Goal: Transaction & Acquisition: Subscribe to service/newsletter

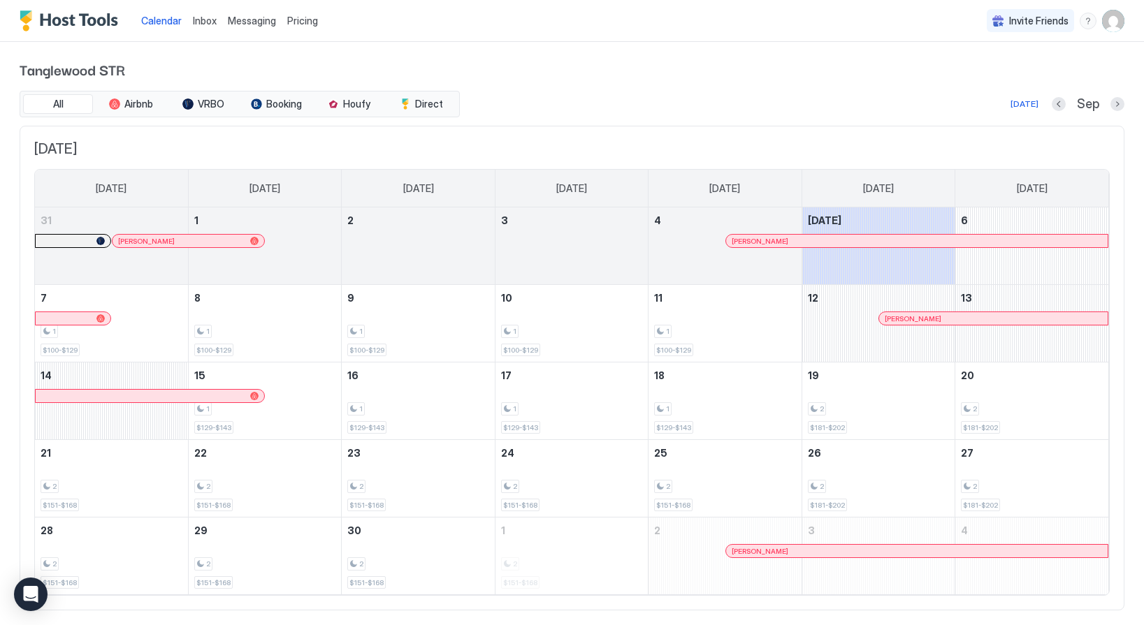
click at [291, 22] on span "Pricing" at bounding box center [302, 21] width 31 height 13
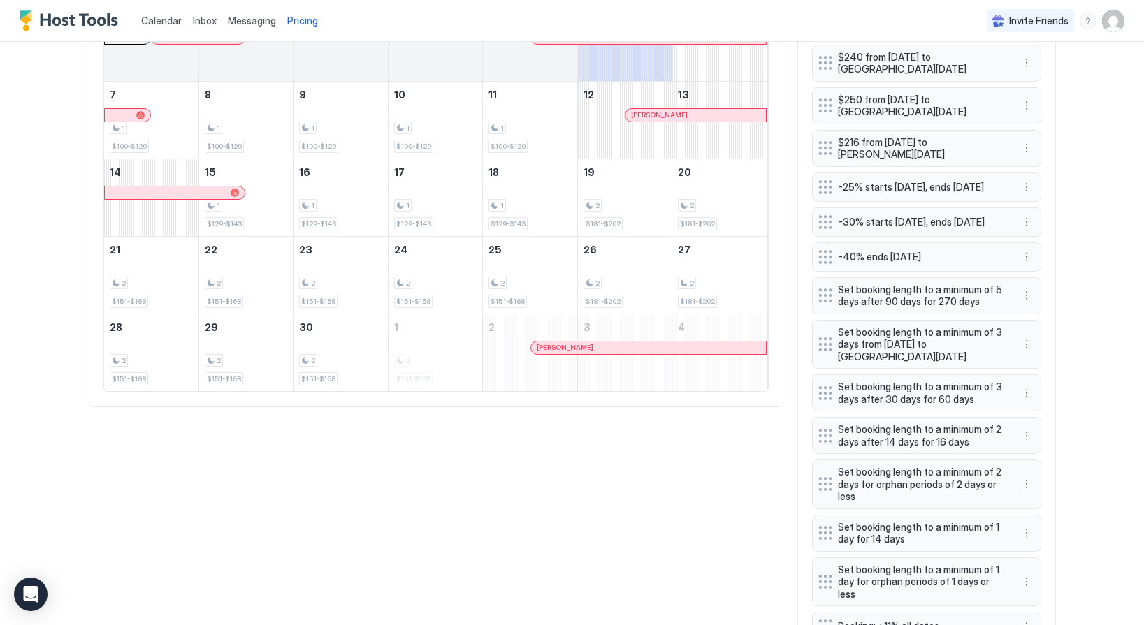
scroll to position [560, 0]
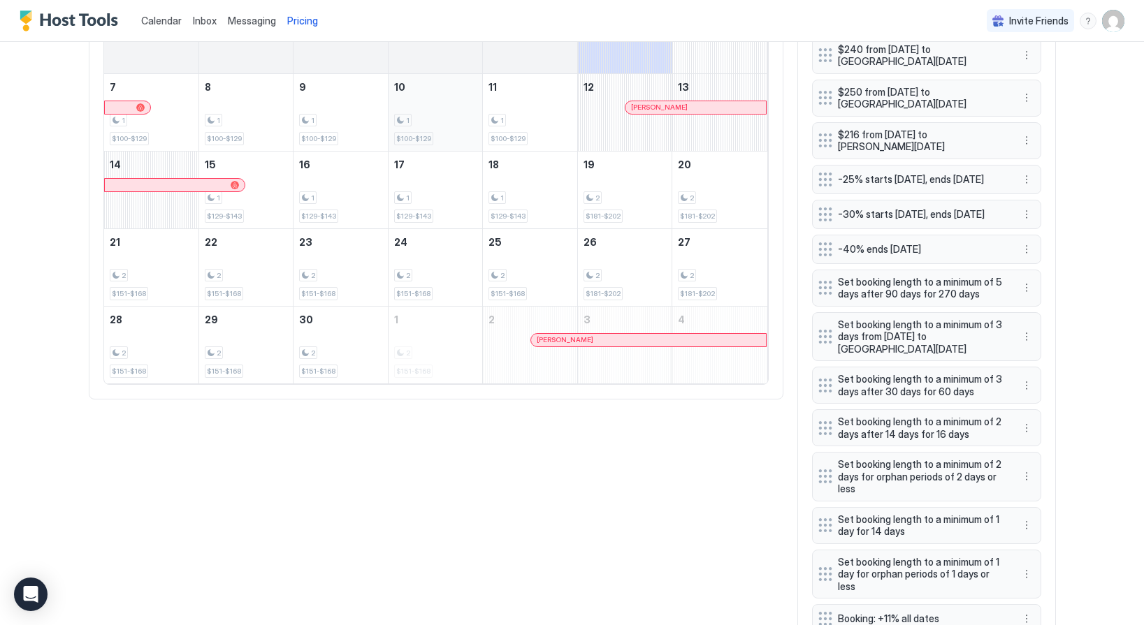
click at [444, 112] on div "1 $100-$129" at bounding box center [435, 113] width 83 height 66
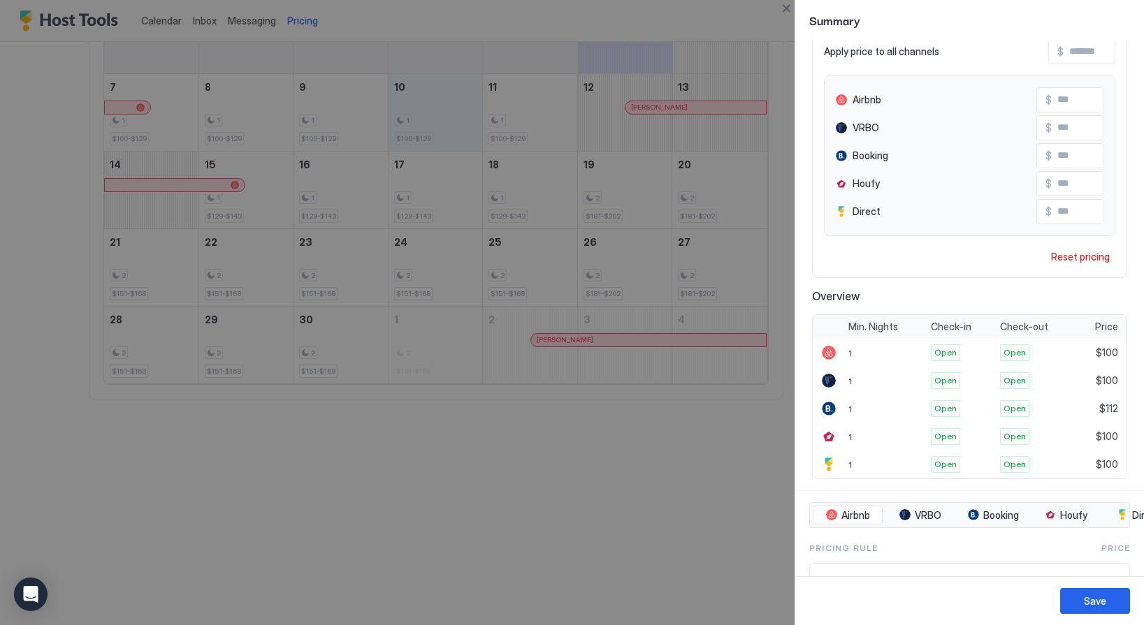
scroll to position [0, 0]
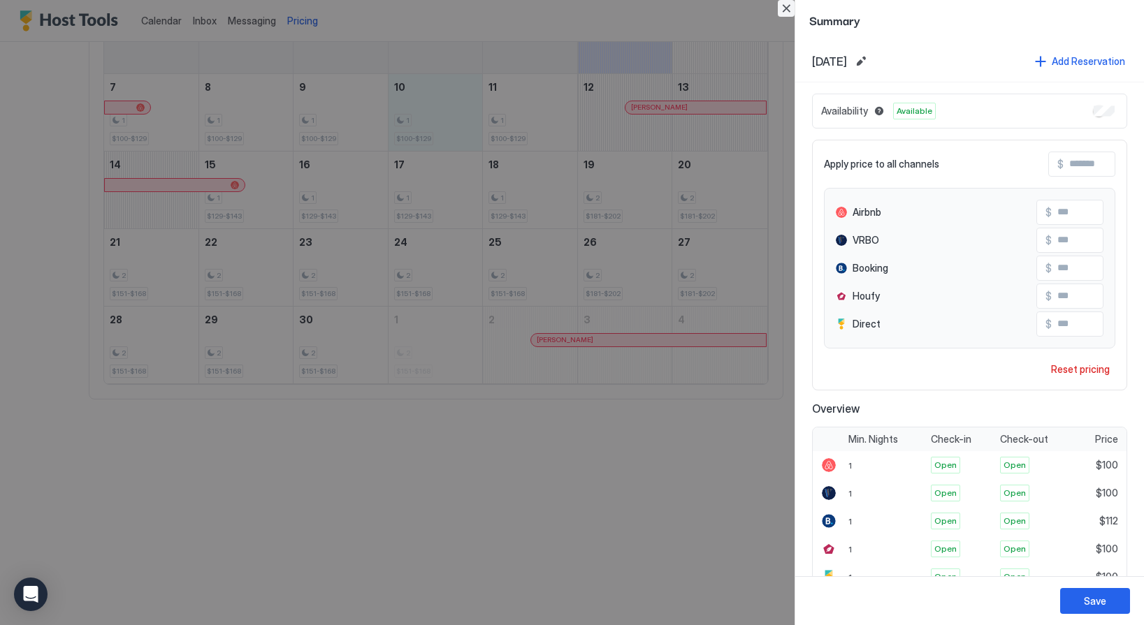
click at [791, 6] on button "Close" at bounding box center [786, 8] width 17 height 17
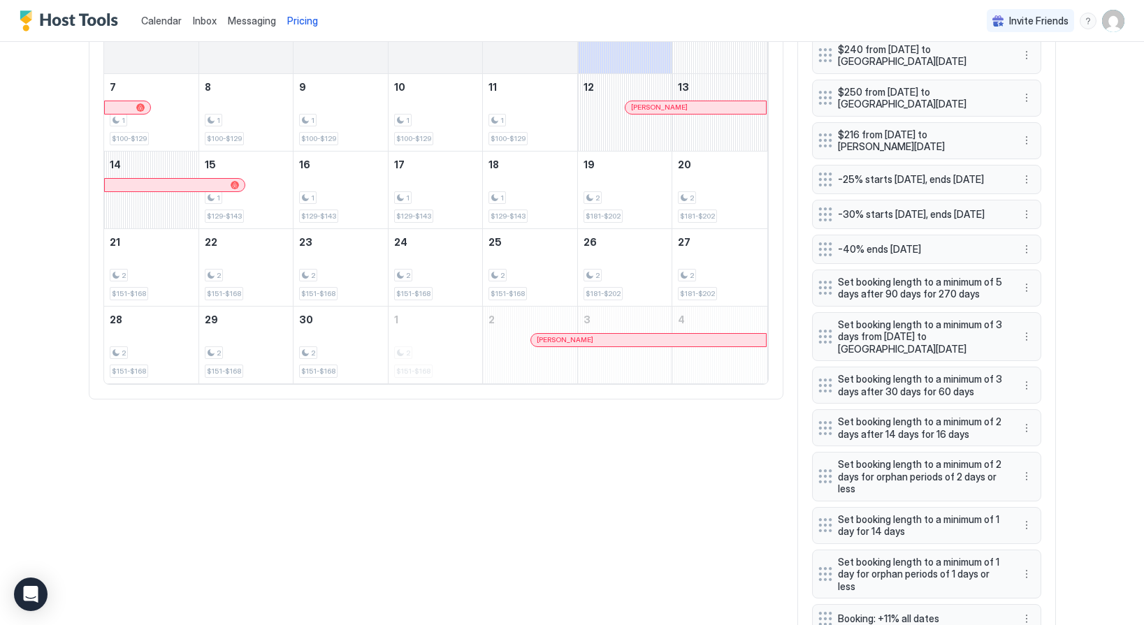
click at [1116, 17] on img "User profile" at bounding box center [1113, 21] width 22 height 22
click at [1006, 78] on div "Settings" at bounding box center [1044, 90] width 197 height 24
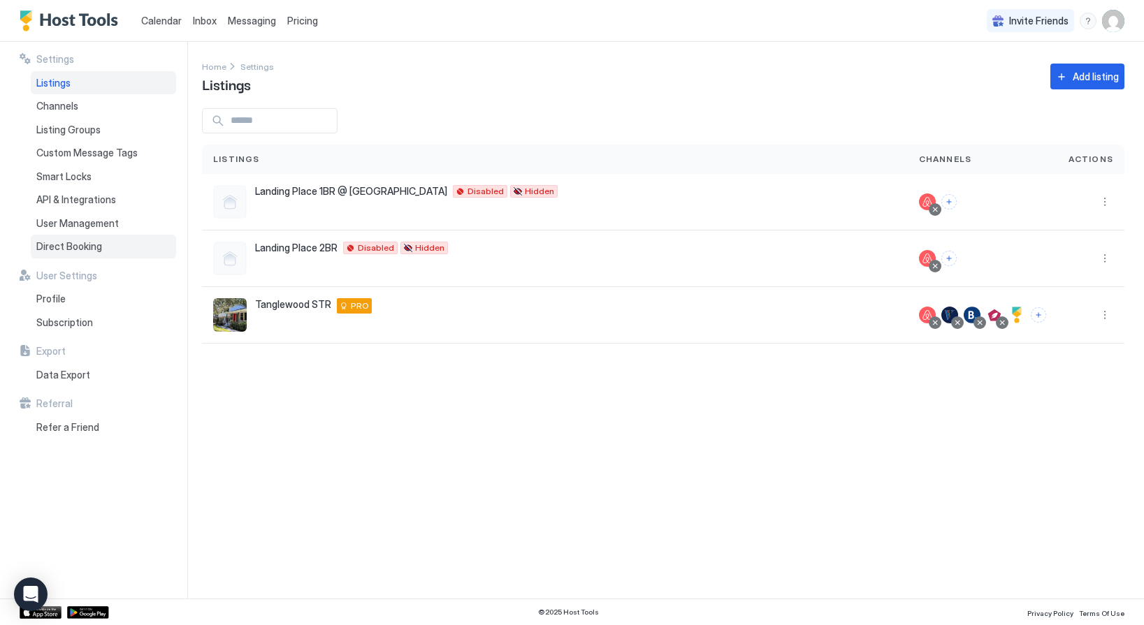
click at [96, 247] on span "Direct Booking" at bounding box center [69, 246] width 66 height 13
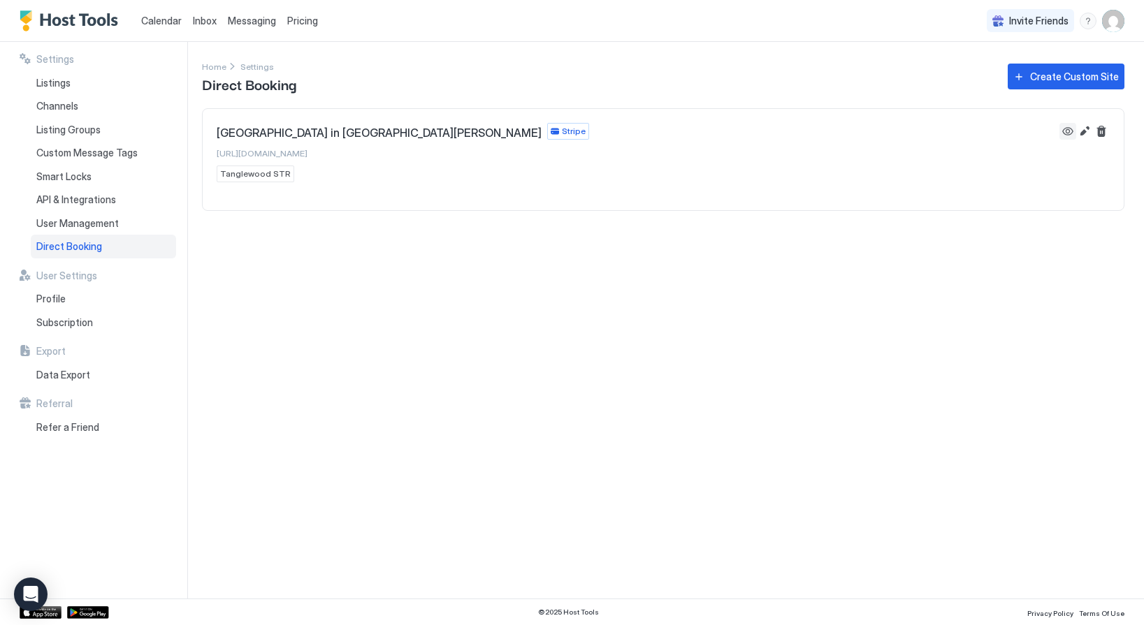
click at [1072, 128] on button "View" at bounding box center [1067, 131] width 17 height 17
click at [296, 15] on span "Pricing" at bounding box center [302, 21] width 31 height 13
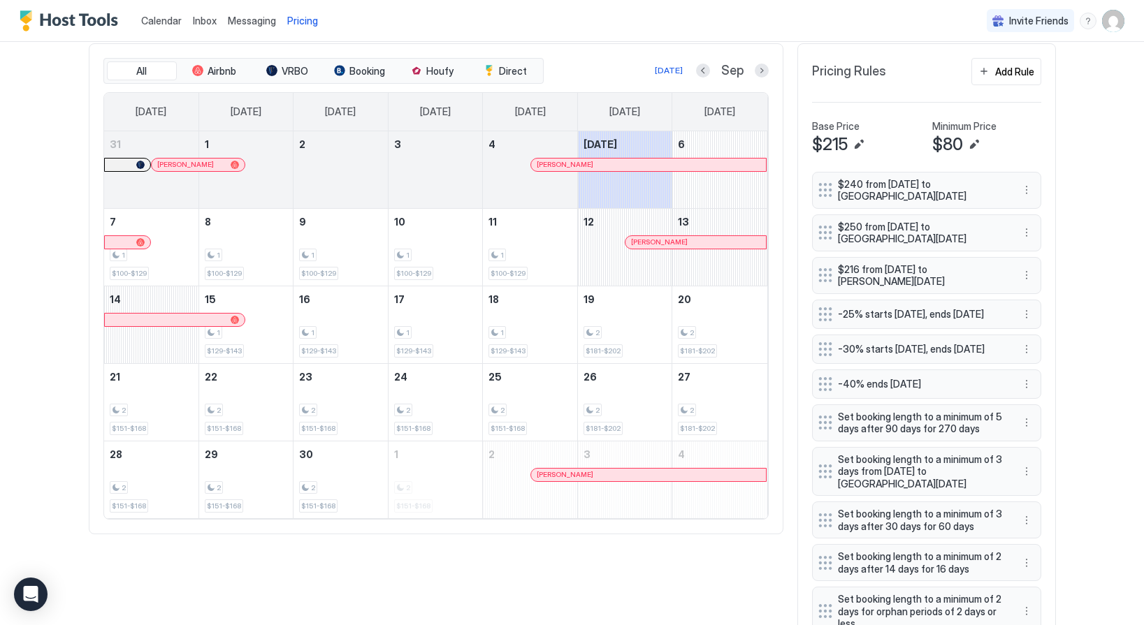
scroll to position [450, 0]
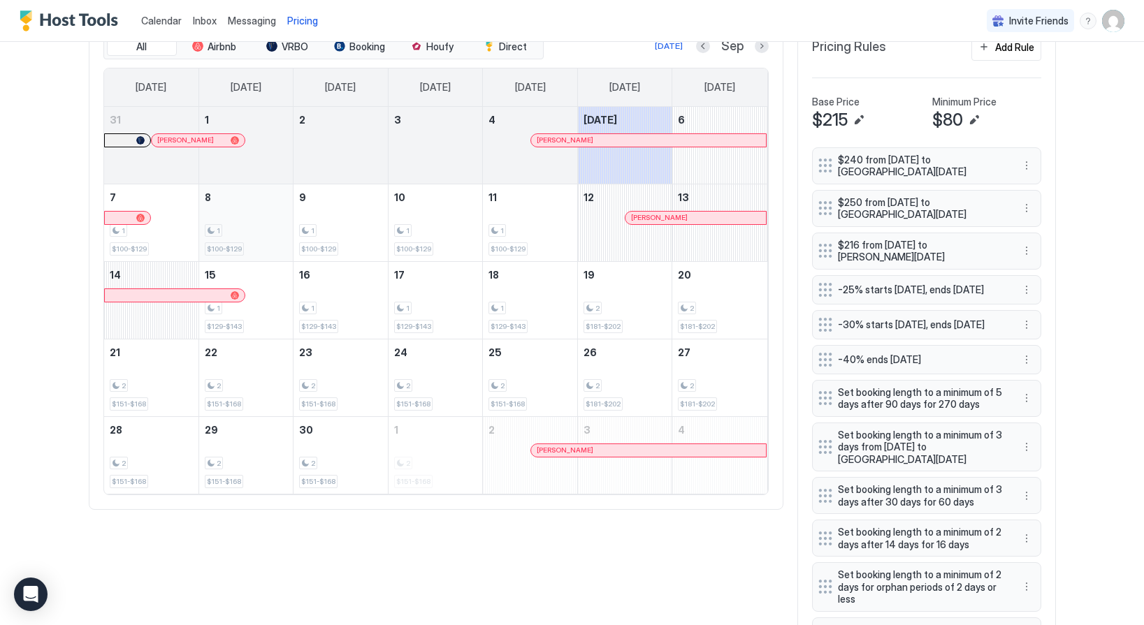
click at [273, 225] on div "1" at bounding box center [246, 230] width 83 height 13
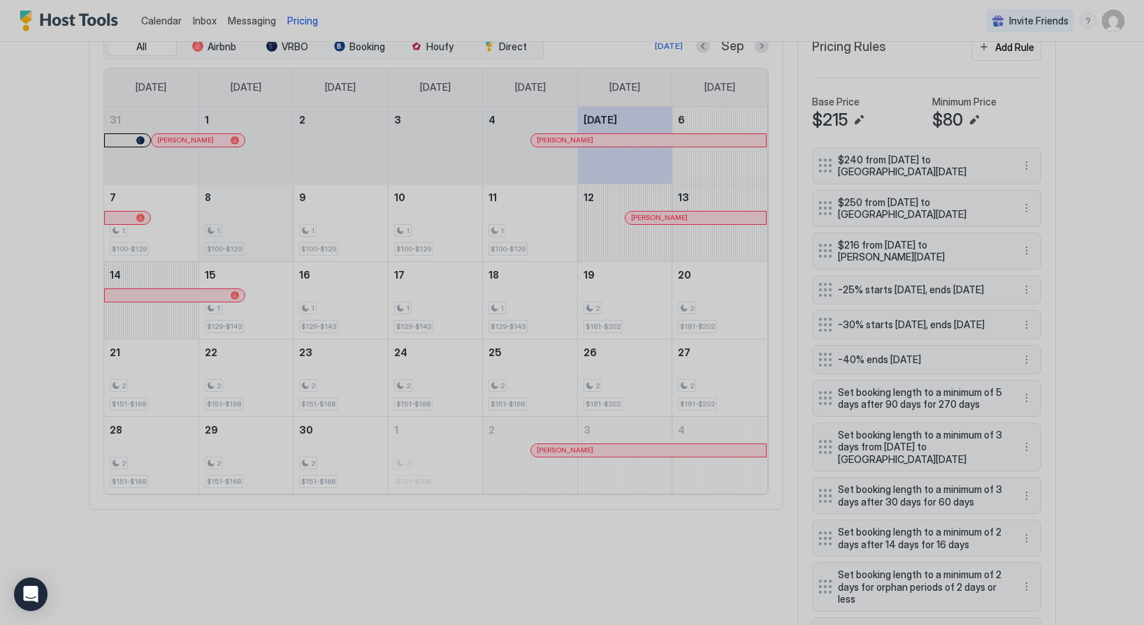
type input "***"
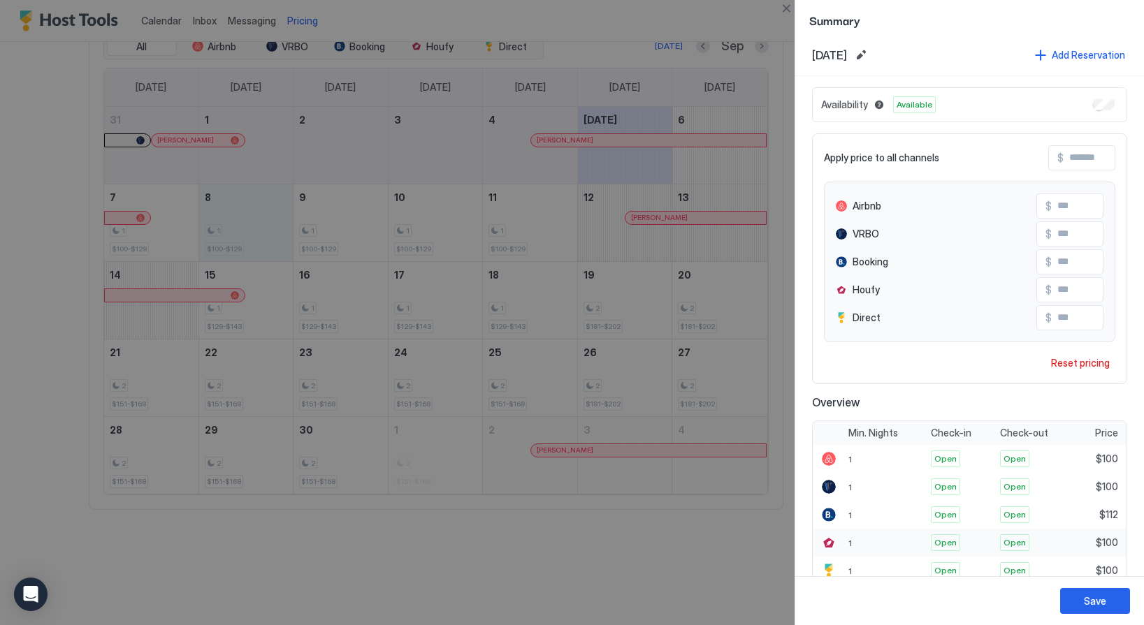
scroll to position [0, 0]
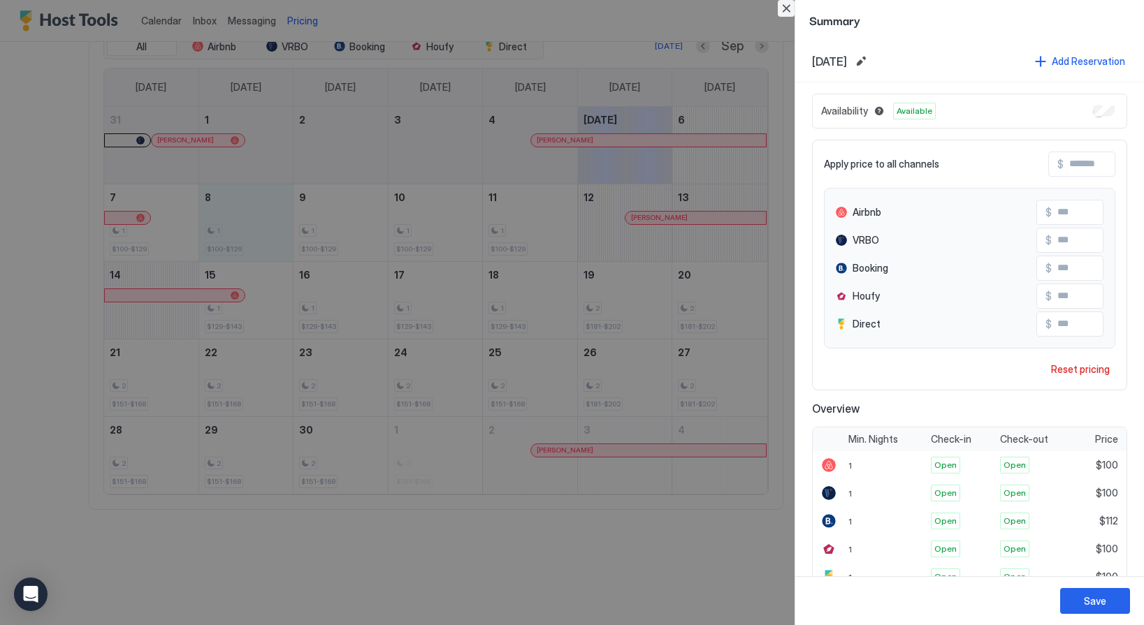
click at [789, 15] on button "Close" at bounding box center [786, 8] width 17 height 17
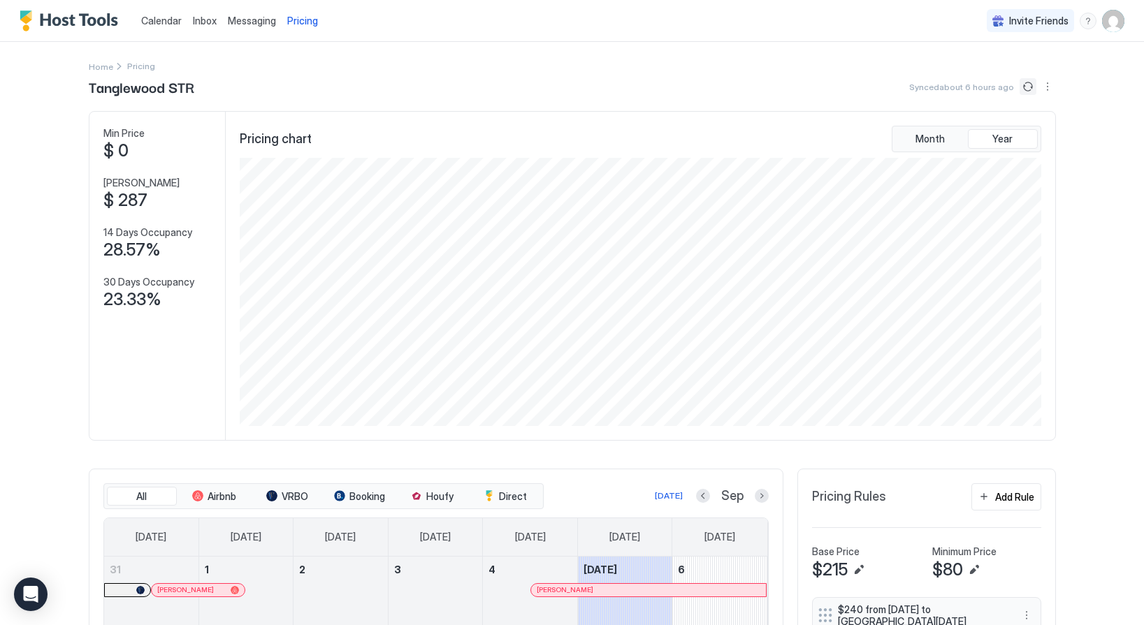
click at [1026, 89] on button "Sync prices" at bounding box center [1027, 86] width 17 height 17
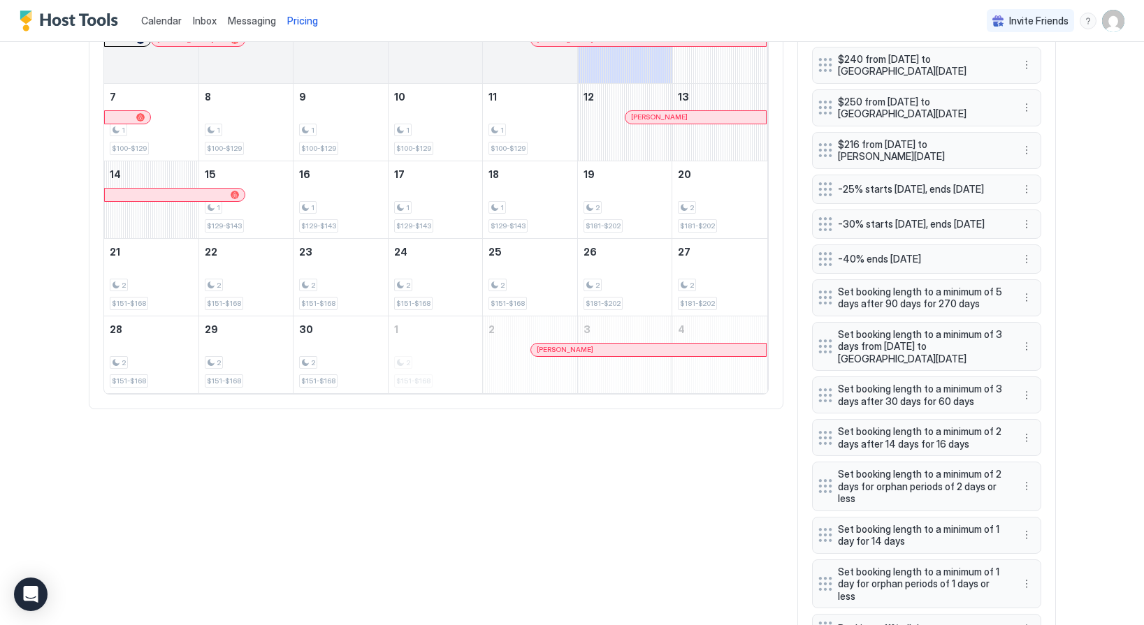
scroll to position [552, 0]
drag, startPoint x: 263, startPoint y: 114, endPoint x: 245, endPoint y: 143, distance: 33.9
click at [245, 143] on div "1 $100-$129" at bounding box center [246, 121] width 83 height 66
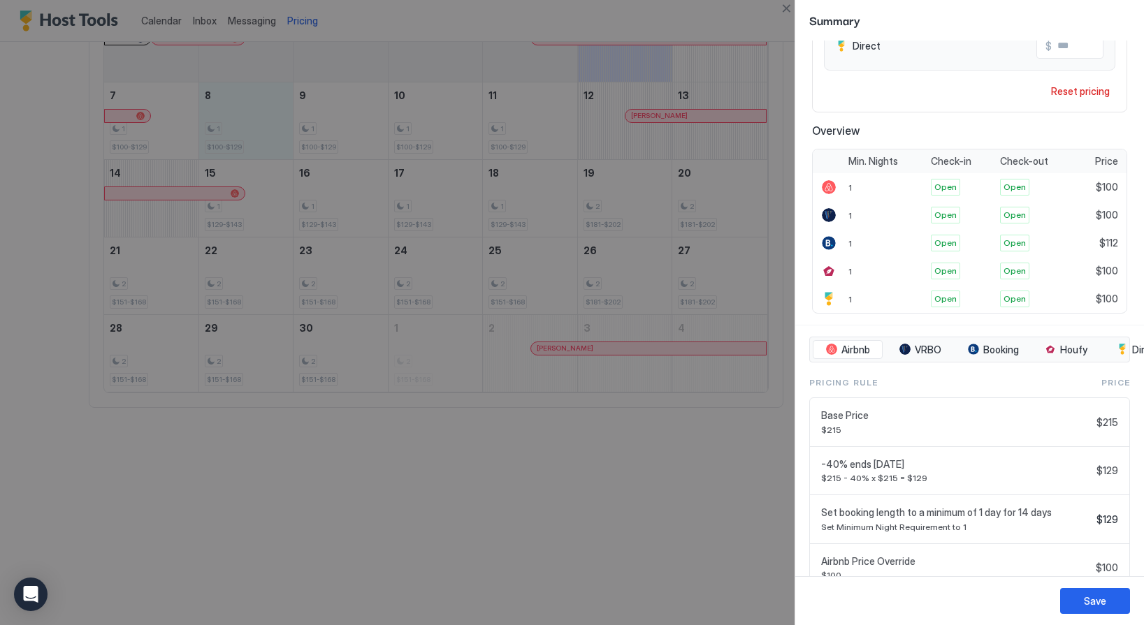
scroll to position [371, 0]
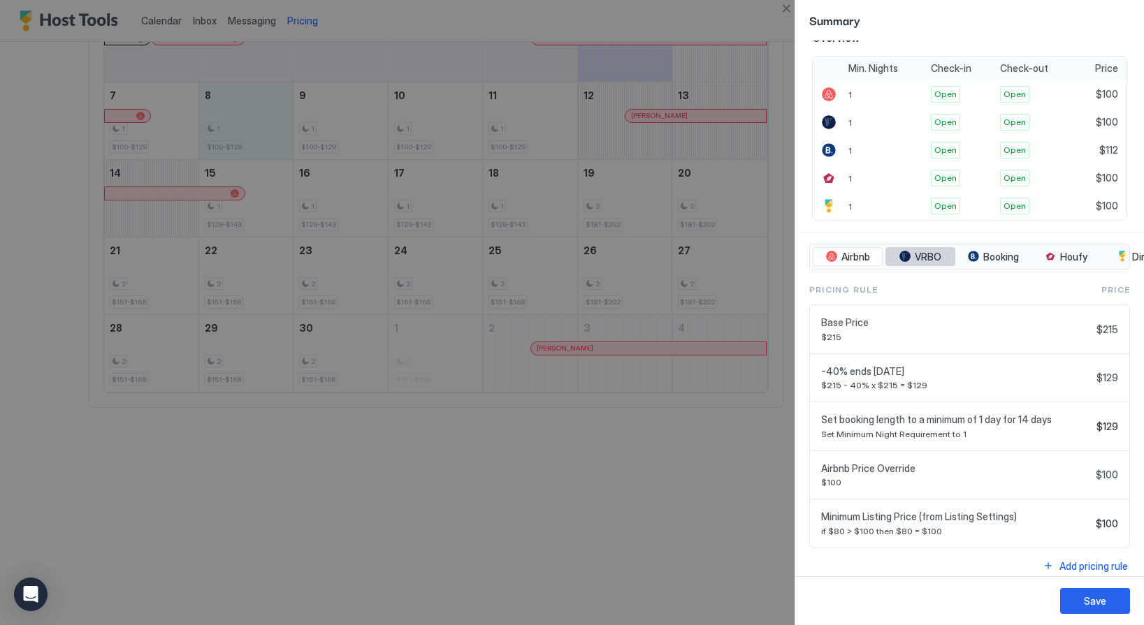
click at [928, 257] on span "VRBO" at bounding box center [927, 257] width 27 height 13
click at [1126, 252] on div "tab-group" at bounding box center [1121, 256] width 11 height 11
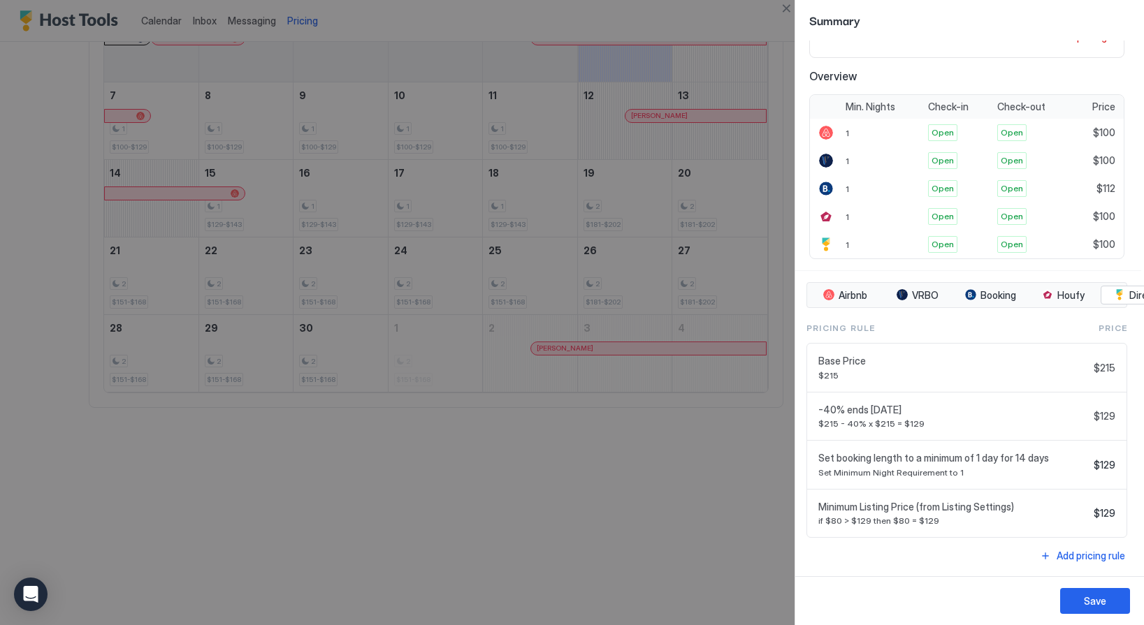
scroll to position [333, 0]
click at [867, 301] on button "Airbnb" at bounding box center [847, 296] width 70 height 20
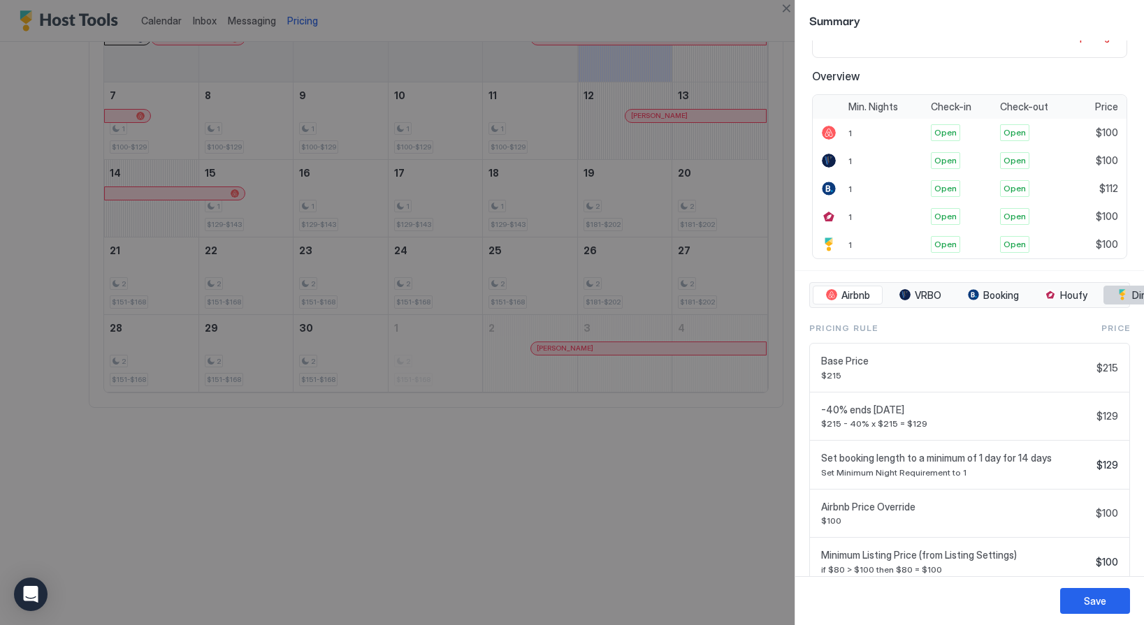
click at [1135, 298] on span "Direct" at bounding box center [1146, 295] width 28 height 13
